Goal: Find specific page/section: Find specific page/section

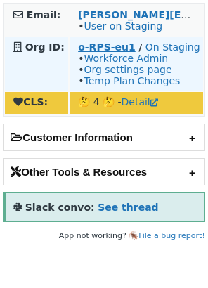
click at [104, 49] on strong "o-RPS-eu1" at bounding box center [107, 47] width 58 height 11
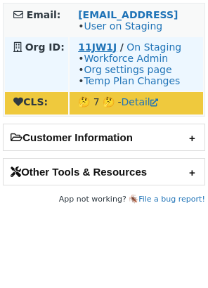
click at [86, 46] on strong "11JW1J" at bounding box center [97, 47] width 39 height 11
